Goal: Transaction & Acquisition: Book appointment/travel/reservation

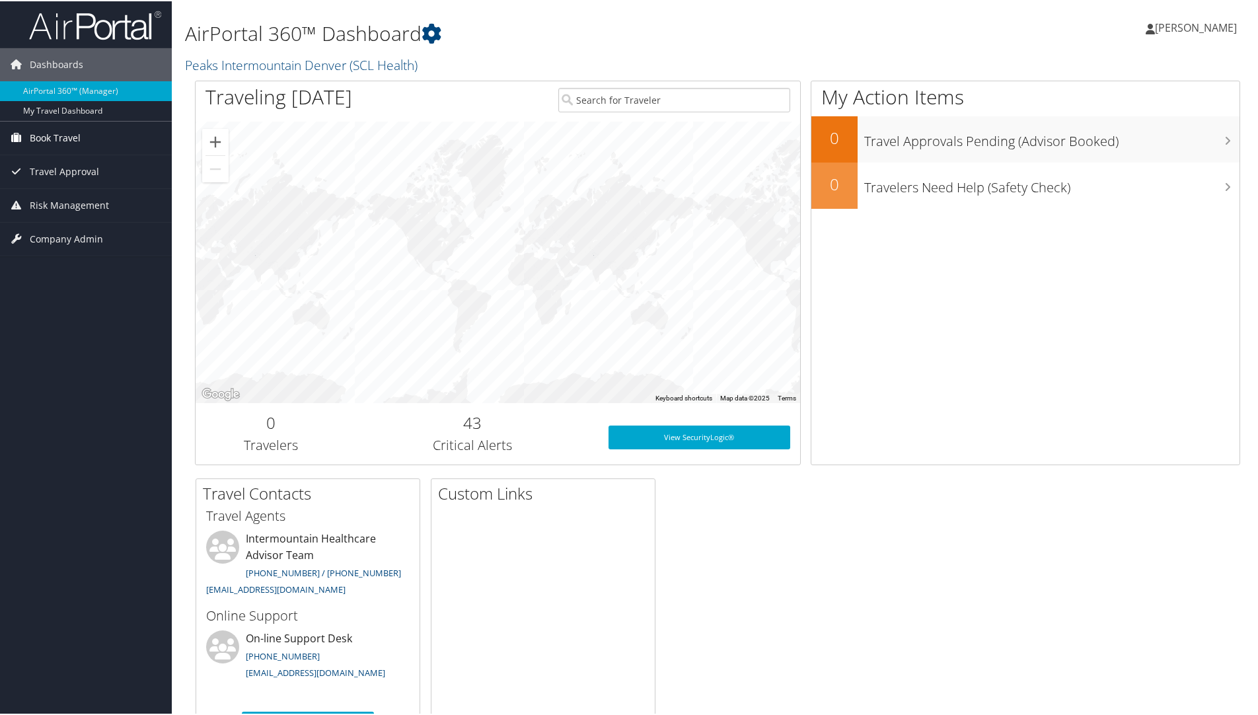
click at [50, 133] on span "Book Travel" at bounding box center [55, 136] width 51 height 33
click at [46, 174] on link "Book/Manage Online Trips" at bounding box center [86, 183] width 172 height 20
click at [1185, 23] on span "[PERSON_NAME]" at bounding box center [1196, 26] width 82 height 15
click at [44, 131] on span "Book Travel" at bounding box center [55, 136] width 51 height 33
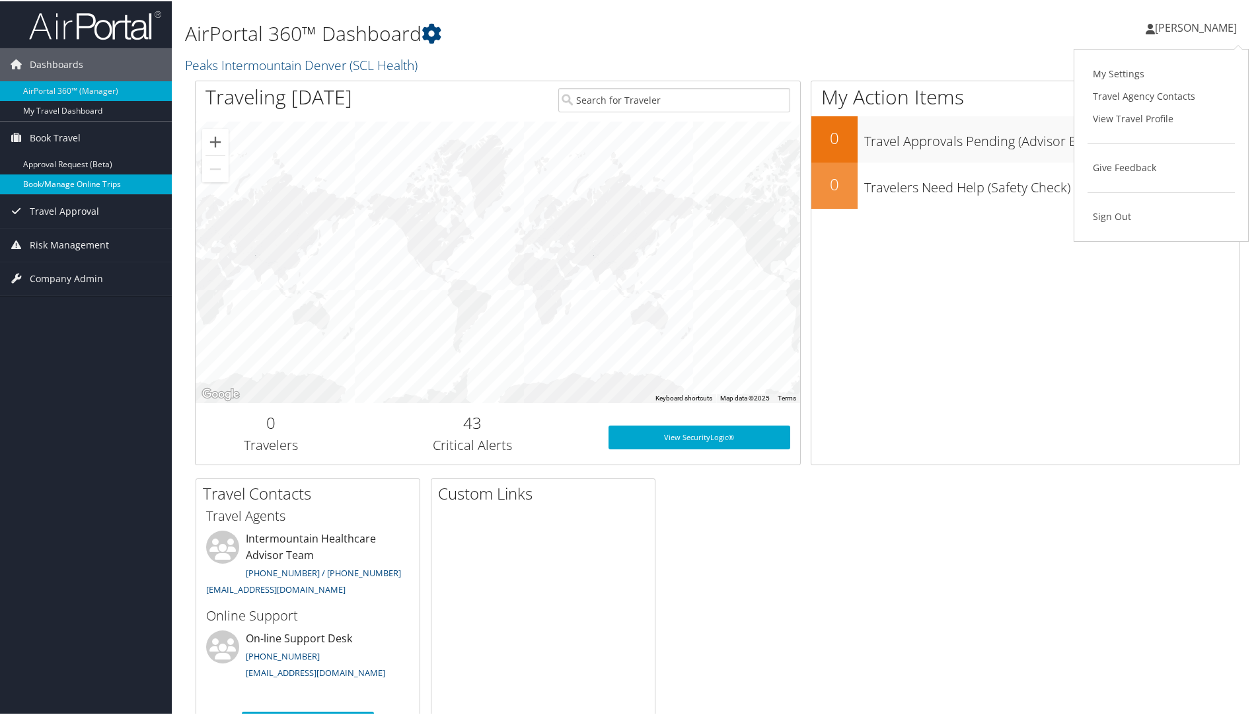
click at [72, 178] on link "Book/Manage Online Trips" at bounding box center [86, 183] width 172 height 20
click at [1199, 26] on span "[PERSON_NAME]" at bounding box center [1196, 26] width 82 height 15
click at [83, 179] on link "Book/Manage Online Trips" at bounding box center [86, 183] width 172 height 20
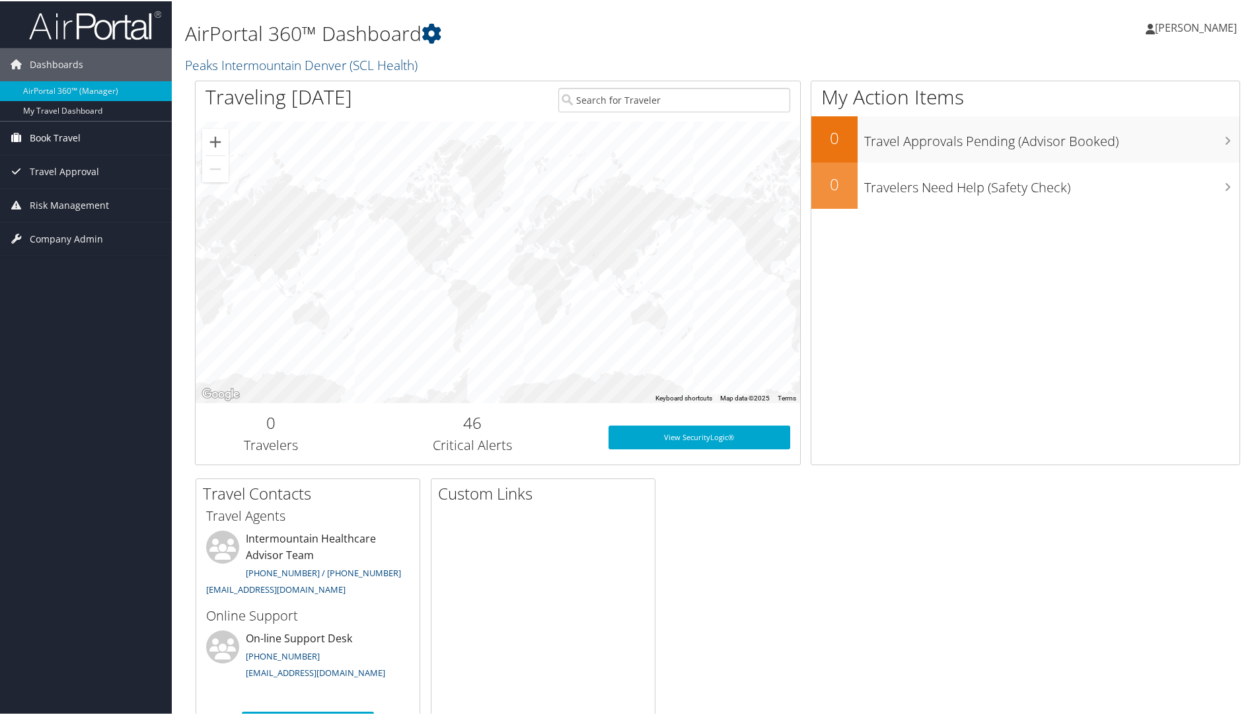
click at [45, 137] on span "Book Travel" at bounding box center [55, 136] width 51 height 33
click at [61, 180] on link "Book/Manage Online Trips" at bounding box center [86, 183] width 172 height 20
click at [41, 180] on link "Book/Manage Online Trips" at bounding box center [86, 183] width 172 height 20
